Goal: Information Seeking & Learning: Learn about a topic

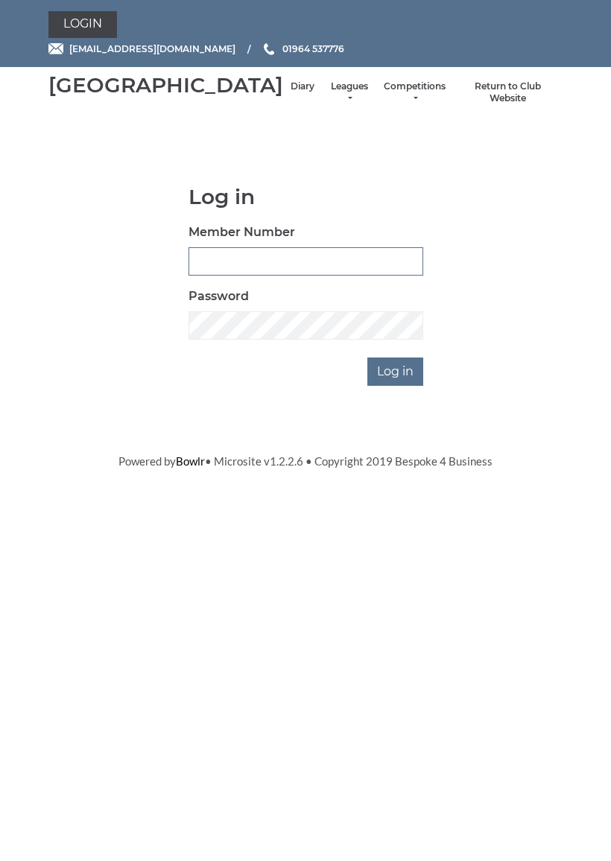
type input "0927"
click at [396, 386] on input "Log in" at bounding box center [395, 372] width 56 height 28
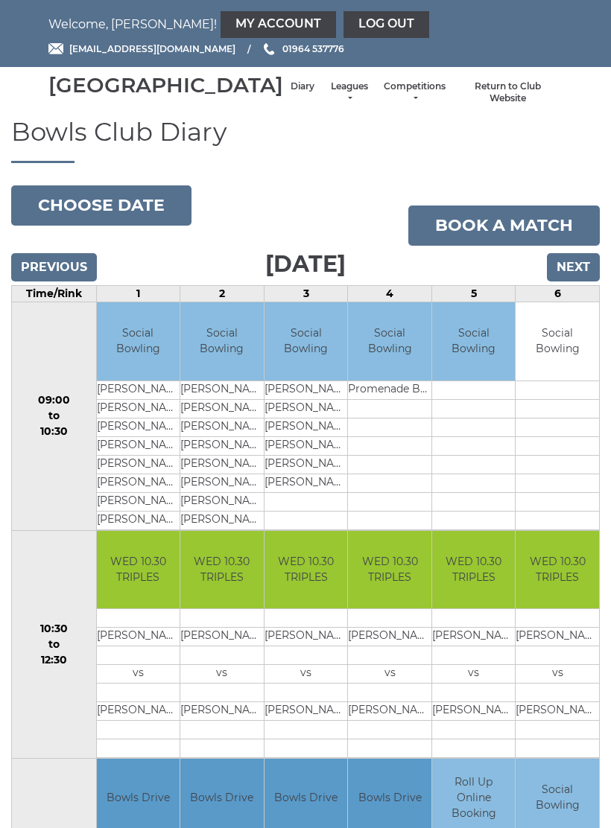
click at [329, 98] on link "Leagues" at bounding box center [348, 92] width 39 height 25
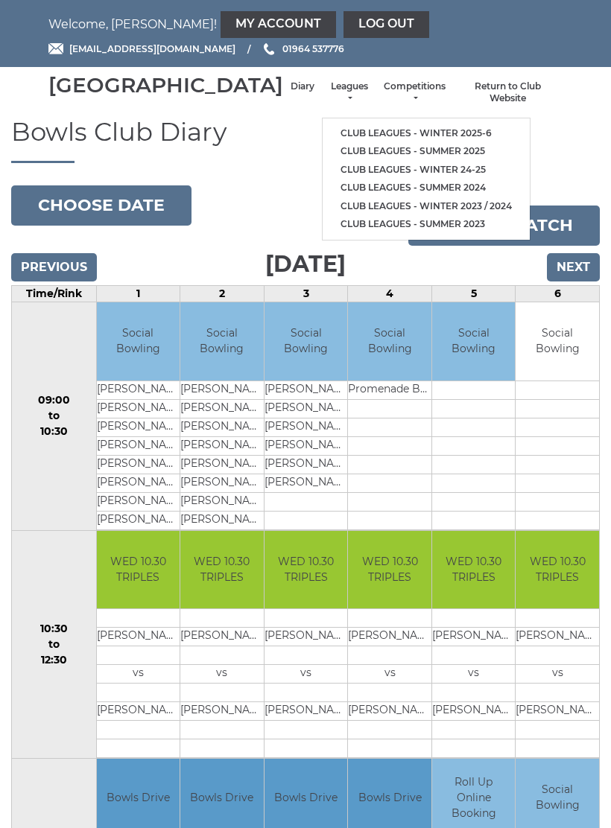
click at [392, 150] on link "Club leagues - Summer 2025" at bounding box center [426, 151] width 207 height 19
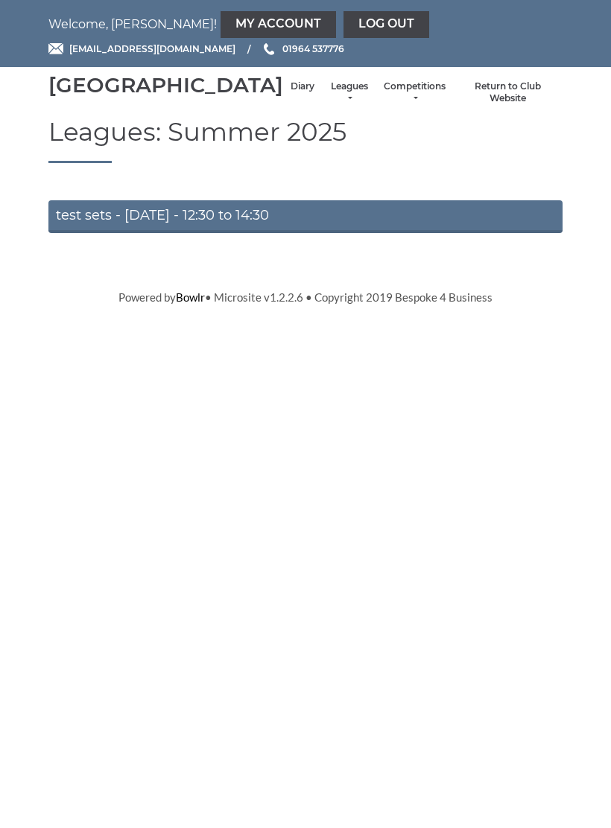
click at [392, 233] on link "test sets - Thursday - 12:30 to 14:30" at bounding box center [305, 216] width 514 height 33
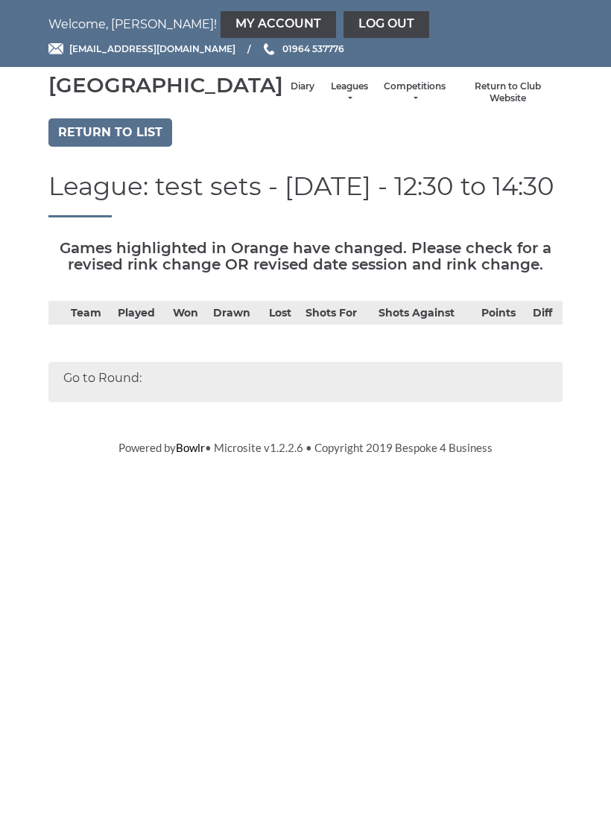
click at [322, 98] on li "Leagues Club leagues - Winter 2025-6 Club leagues - Summer 2025 Club leagues - …" at bounding box center [349, 92] width 54 height 39
click at [329, 102] on link "Leagues" at bounding box center [348, 92] width 39 height 25
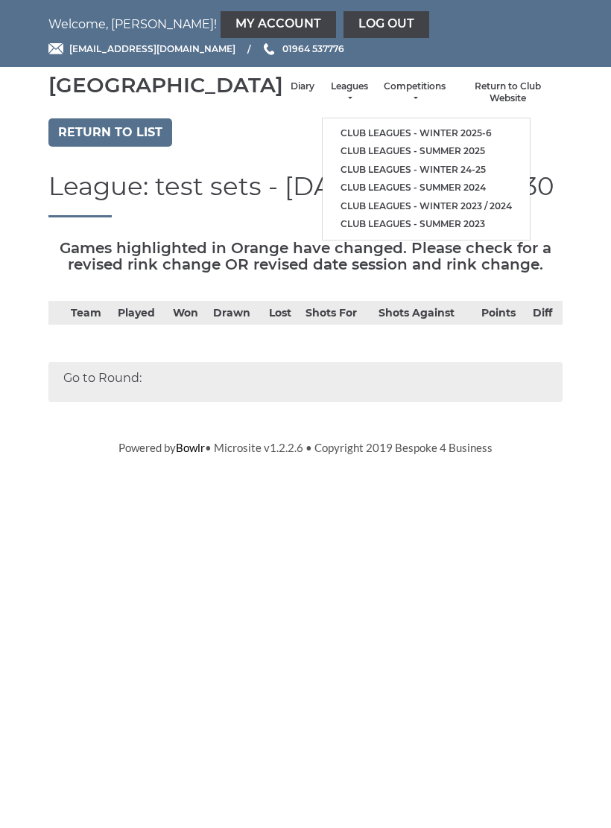
click at [380, 150] on link "Club leagues - Summer 2025" at bounding box center [426, 151] width 207 height 19
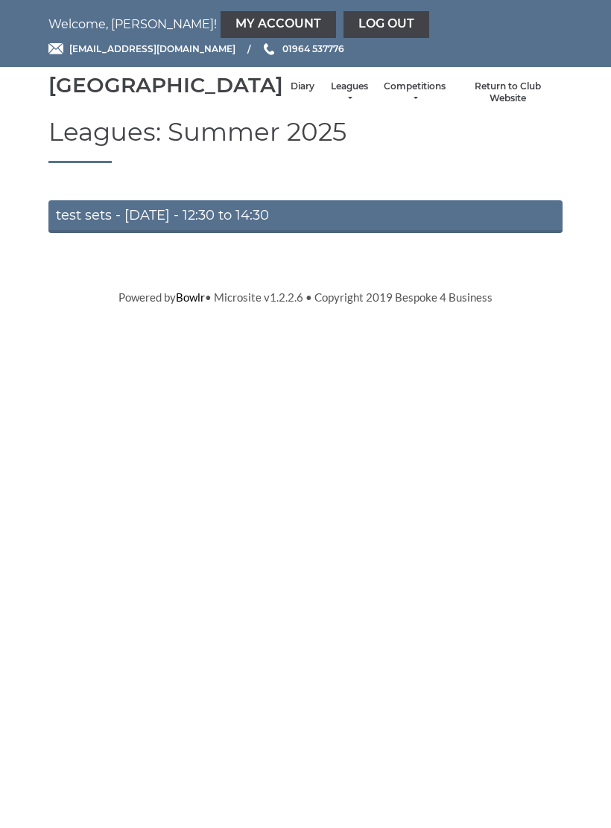
click at [367, 229] on link "test sets - [DATE] - 12:30 to 14:30" at bounding box center [305, 216] width 514 height 33
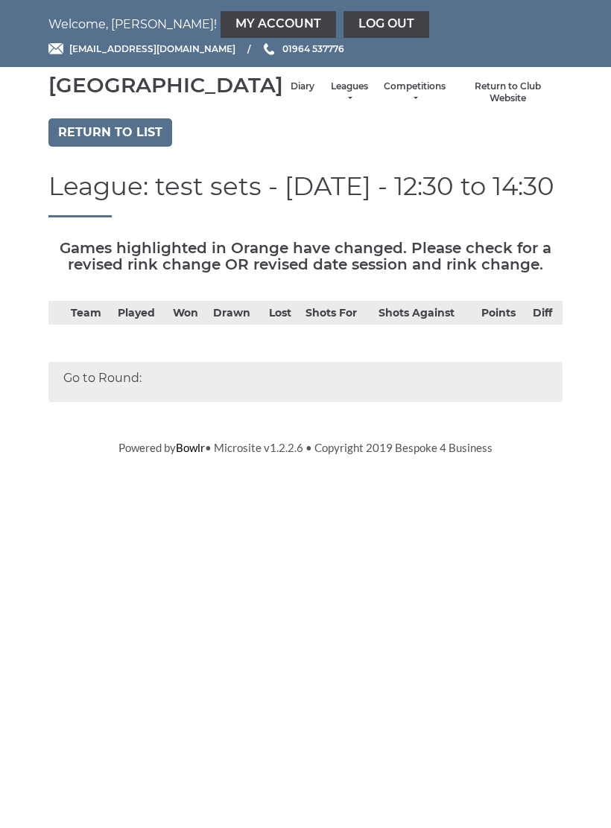
click at [130, 145] on link "Return to list" at bounding box center [110, 132] width 124 height 28
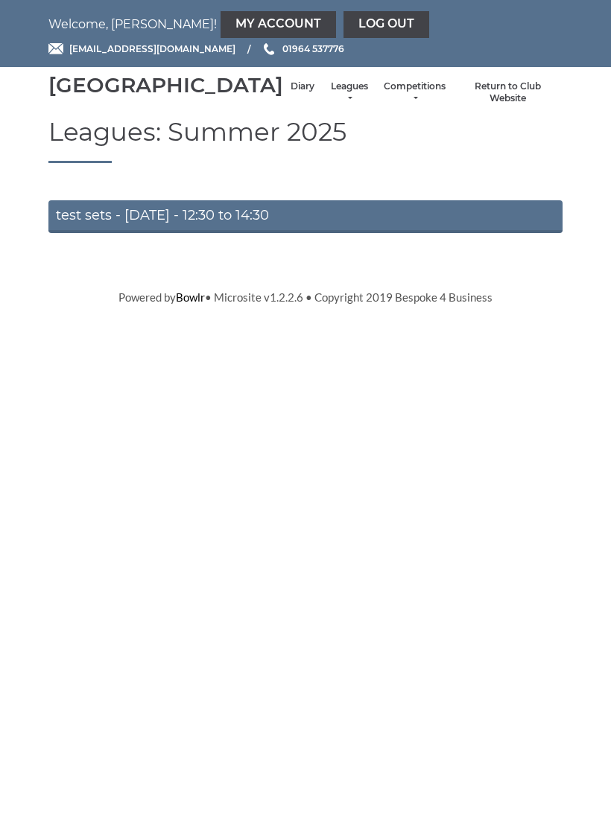
click at [343, 19] on link "Log out" at bounding box center [386, 24] width 86 height 27
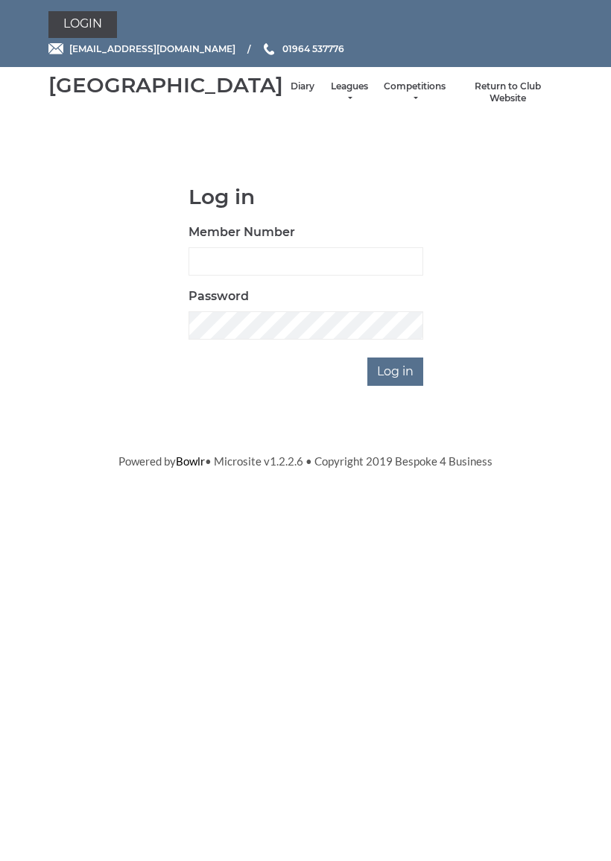
click at [414, 386] on input "Log in" at bounding box center [395, 372] width 56 height 28
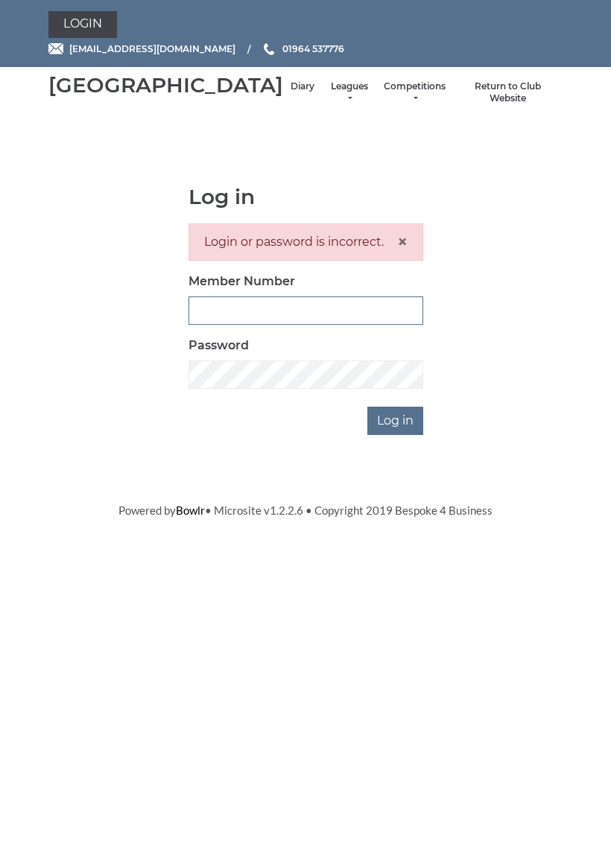
type input "0927"
click at [396, 435] on input "Log in" at bounding box center [395, 421] width 56 height 28
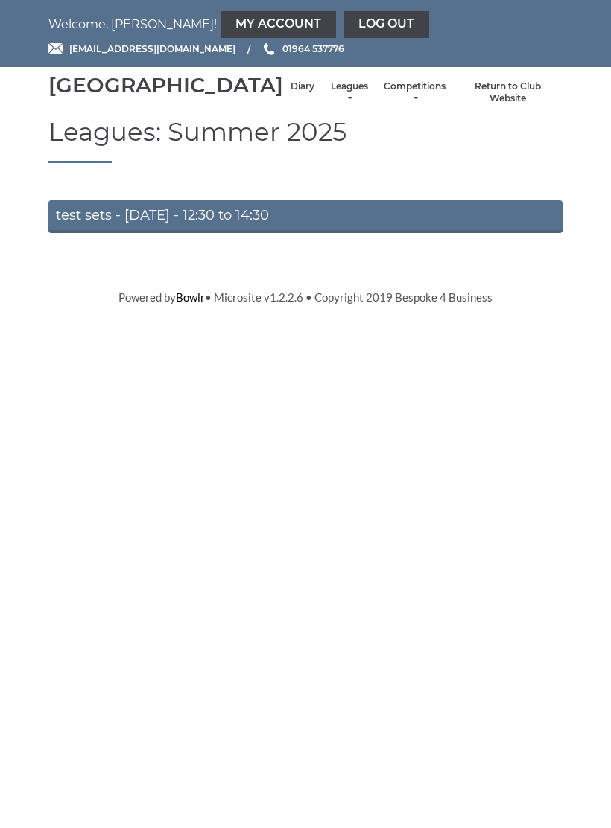
click at [221, 21] on link "My Account" at bounding box center [278, 24] width 115 height 27
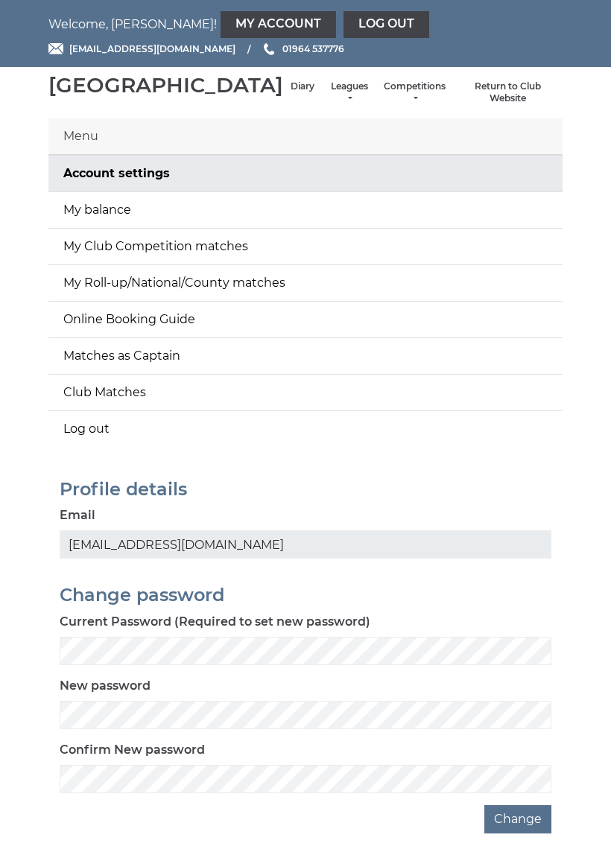
click at [533, 374] on link "Matches as Captain" at bounding box center [305, 356] width 514 height 36
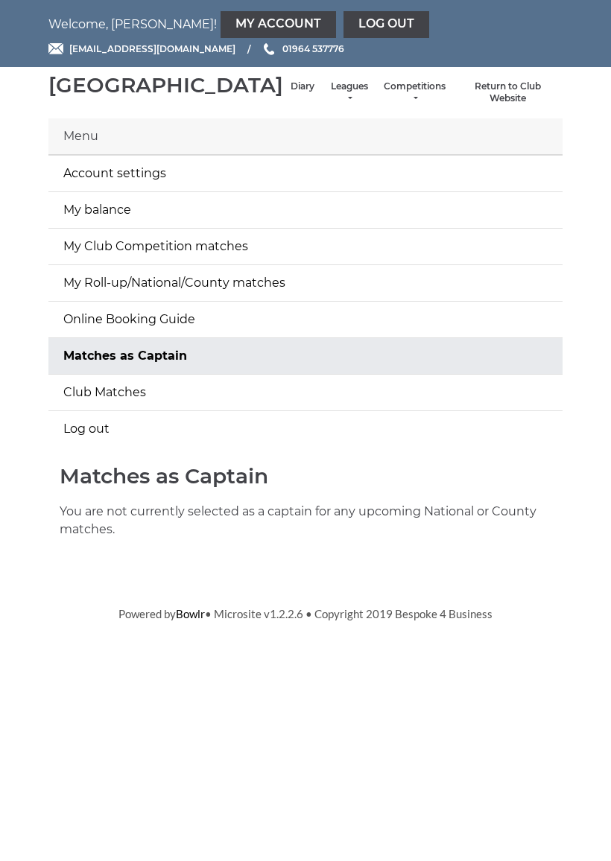
scroll to position [19, 0]
click at [294, 225] on link "My balance" at bounding box center [305, 210] width 514 height 36
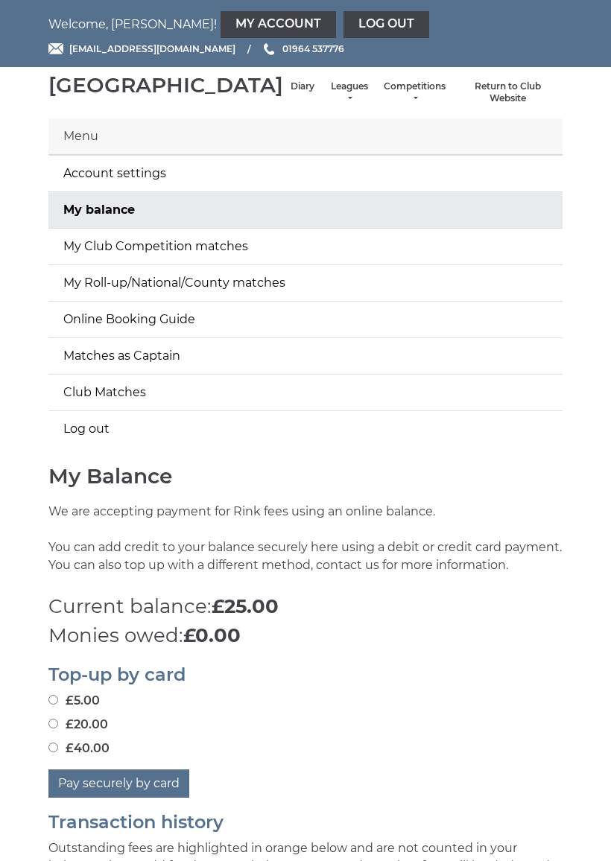
click at [283, 89] on li "Diary" at bounding box center [302, 92] width 39 height 39
click at [291, 93] on link "Diary" at bounding box center [303, 86] width 24 height 13
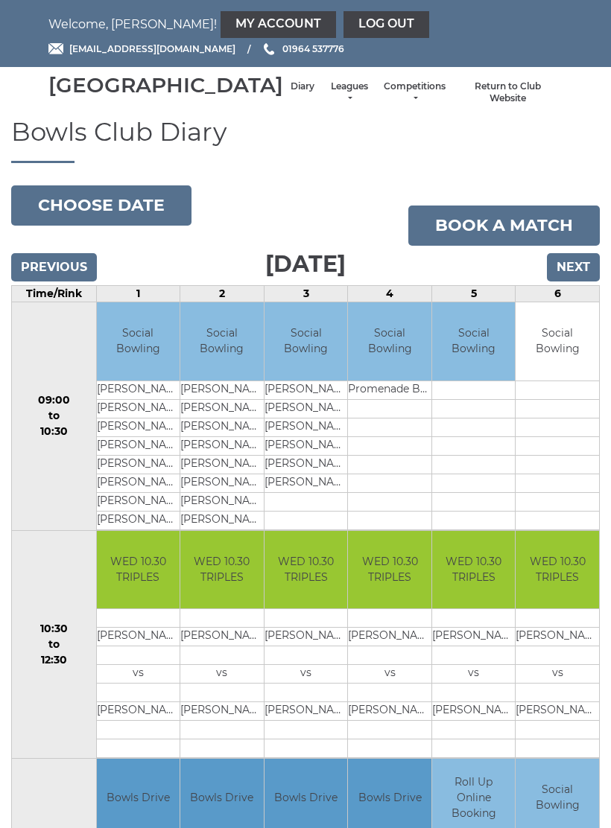
click at [509, 96] on li "Return to Club Website" at bounding box center [508, 92] width 110 height 39
click at [504, 103] on link "Return to Club Website" at bounding box center [507, 92] width 95 height 25
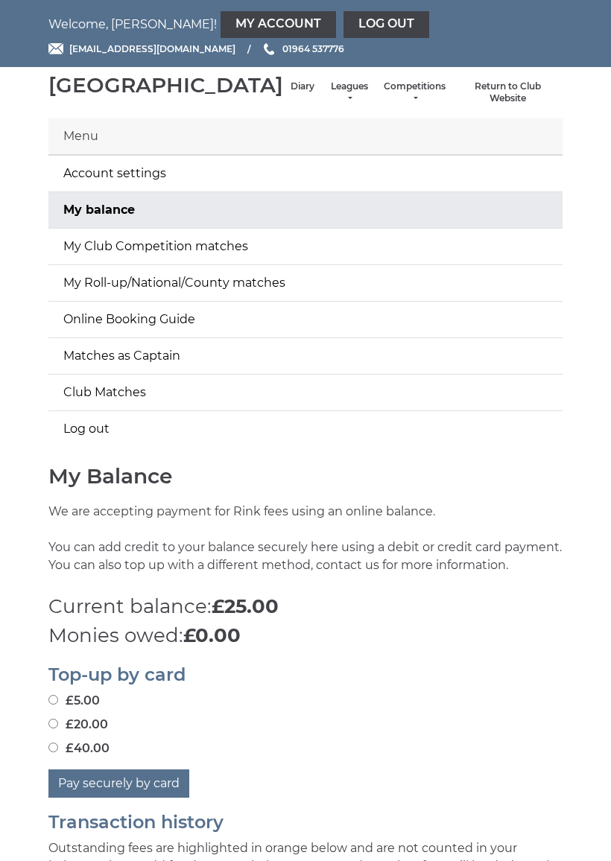
scroll to position [16, 0]
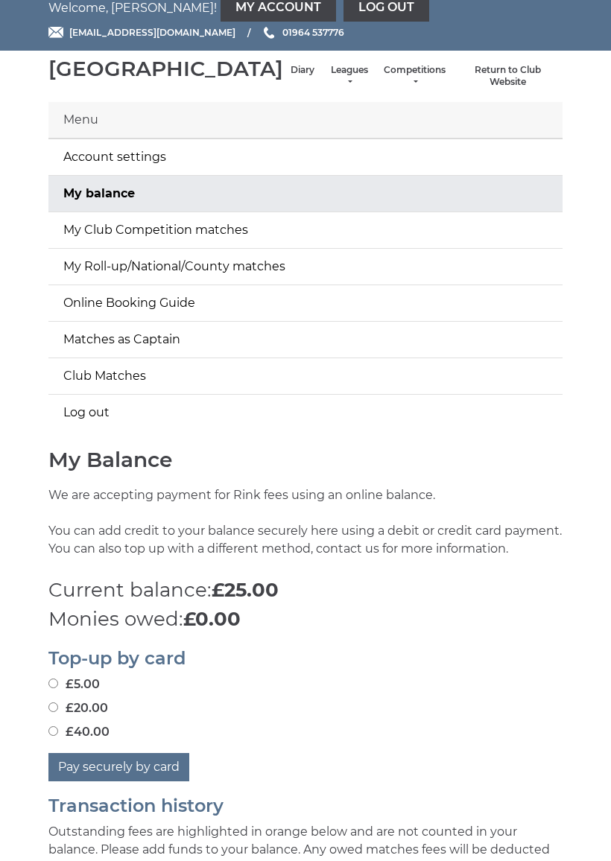
click at [343, 14] on link "Log out" at bounding box center [386, 8] width 86 height 27
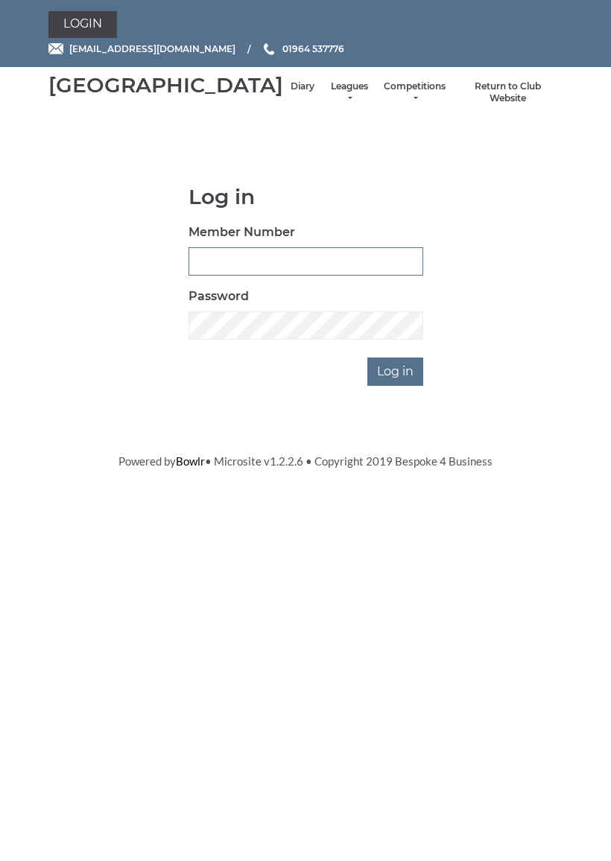
type input "0927"
click at [396, 386] on input "Log in" at bounding box center [395, 372] width 56 height 28
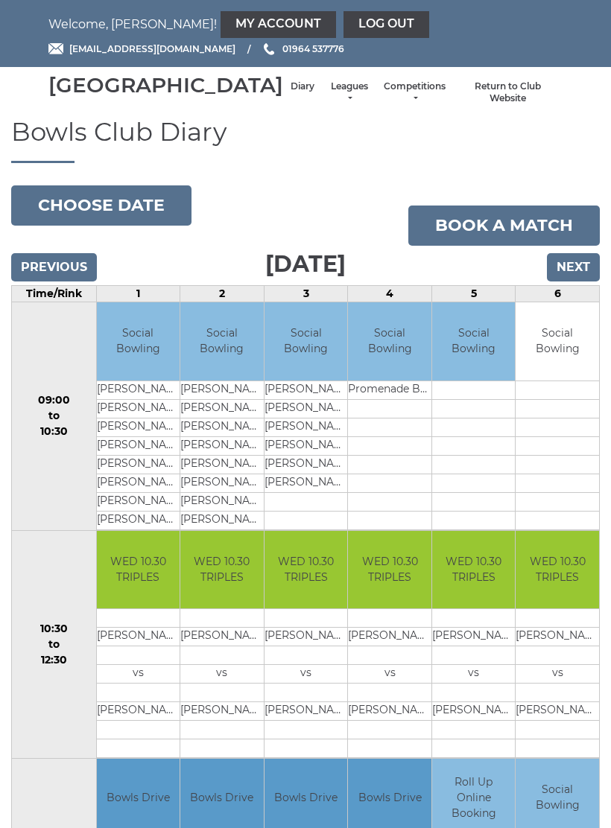
click at [329, 99] on link "Leagues" at bounding box center [348, 92] width 39 height 25
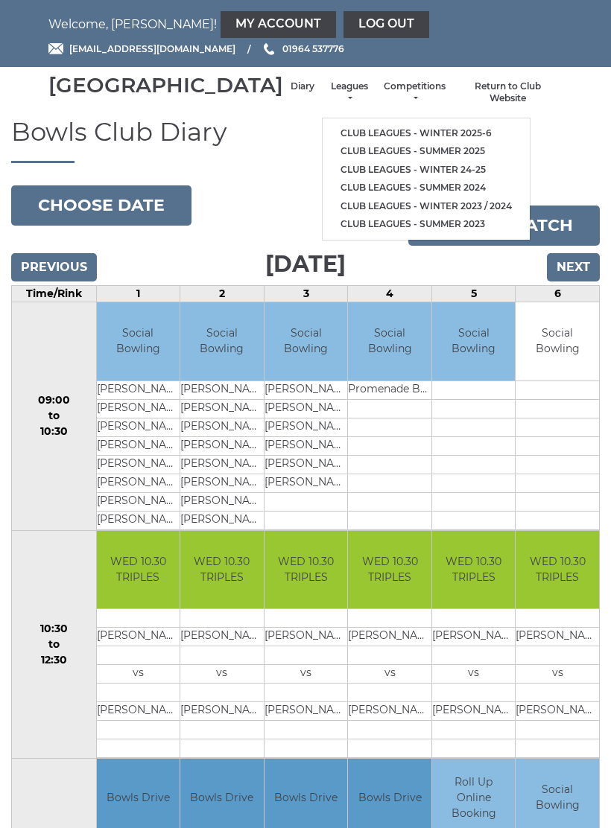
click at [378, 130] on link "Club leagues - Winter 2025-6" at bounding box center [426, 133] width 207 height 19
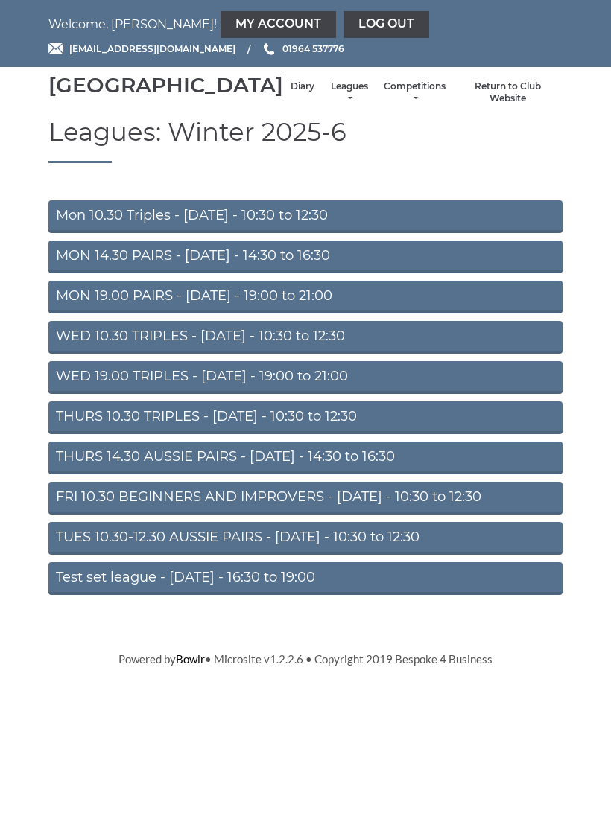
click at [259, 434] on link "THURS 10.30 TRIPLES - [DATE] - 10:30 to 12:30" at bounding box center [305, 418] width 514 height 33
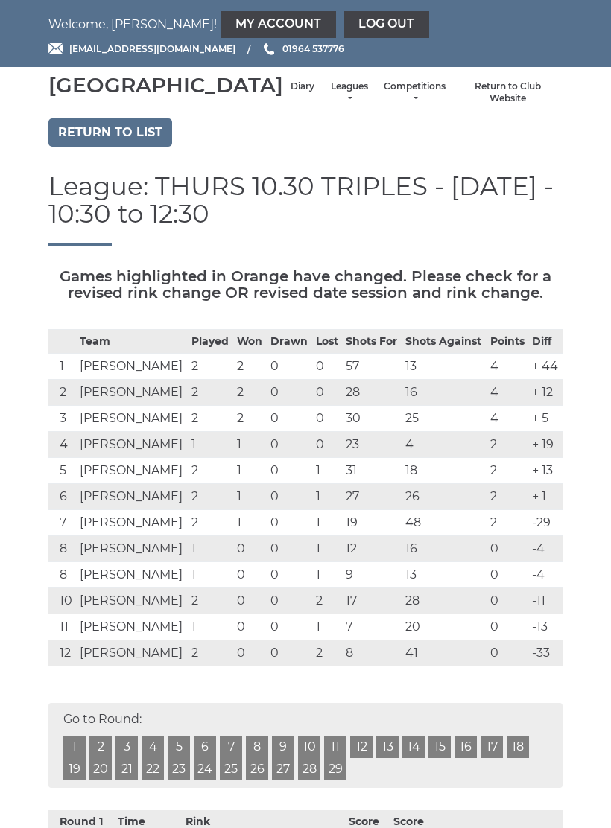
click at [343, 16] on link "Log out" at bounding box center [386, 24] width 86 height 27
